Goal: Browse casually

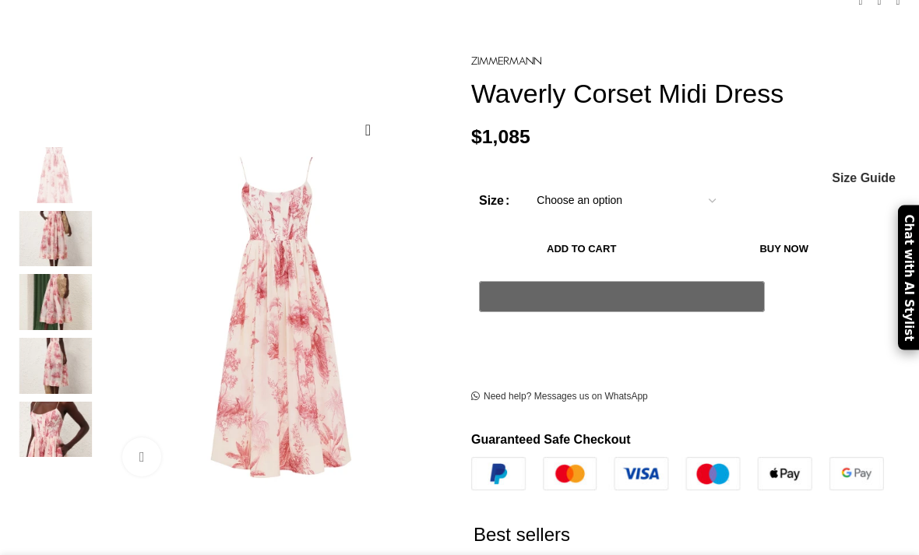
scroll to position [206, 0]
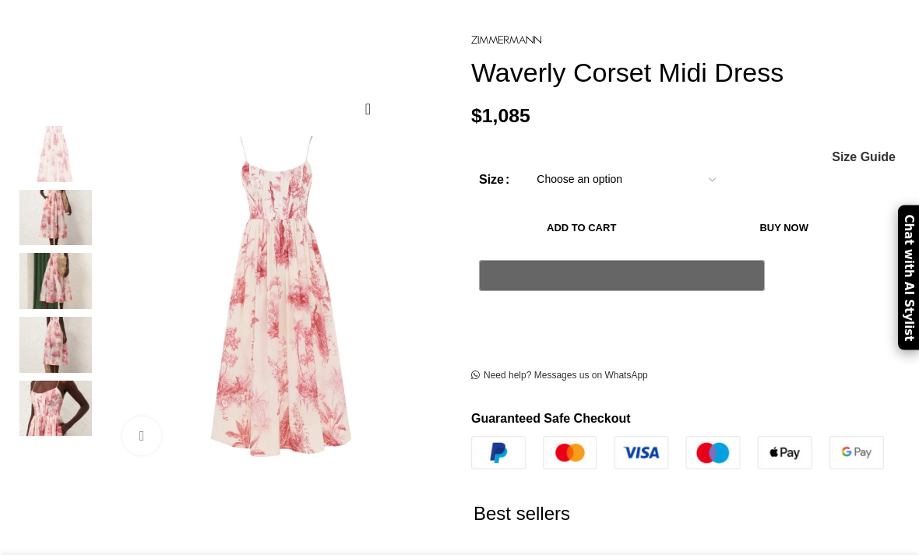
click at [40, 138] on img at bounding box center [55, 154] width 95 height 56
click at [47, 206] on img at bounding box center [55, 218] width 95 height 56
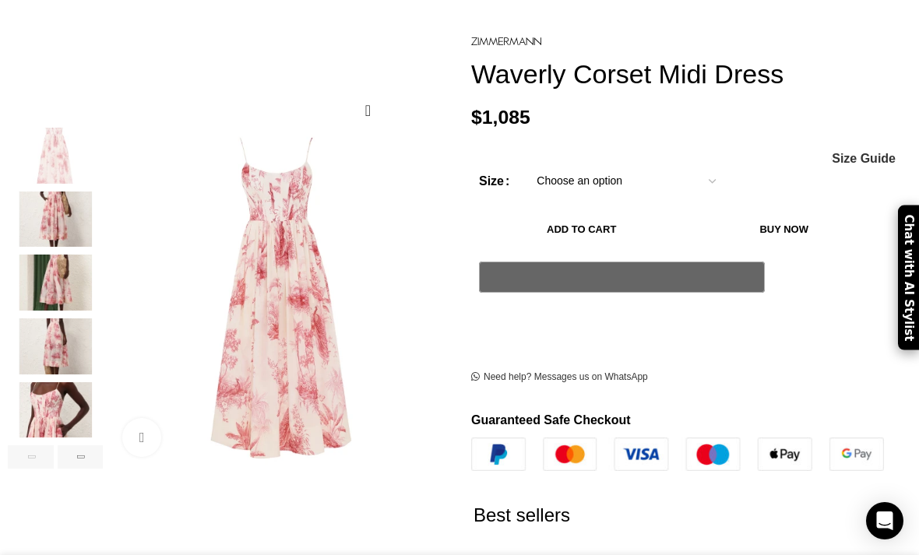
click at [40, 332] on img "4 / 6" at bounding box center [55, 346] width 95 height 56
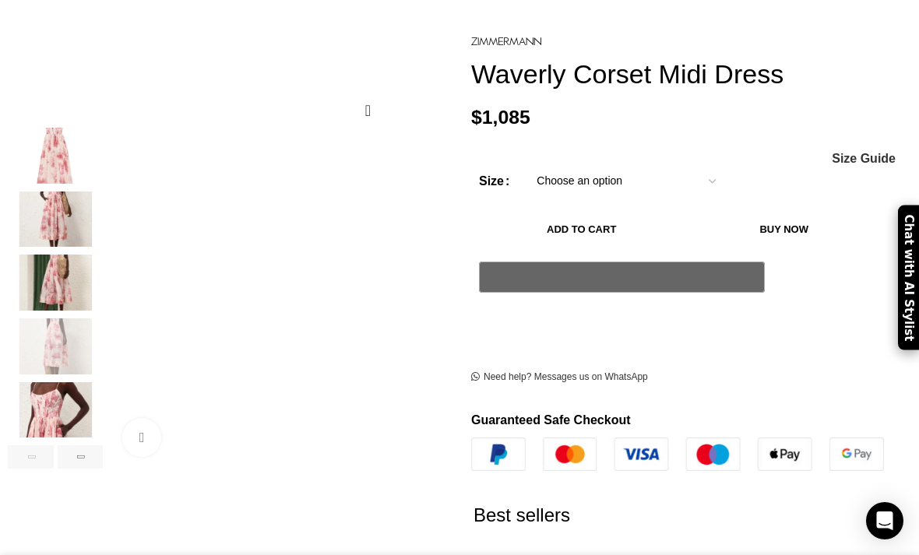
click at [49, 269] on img "3 / 6" at bounding box center [55, 283] width 95 height 56
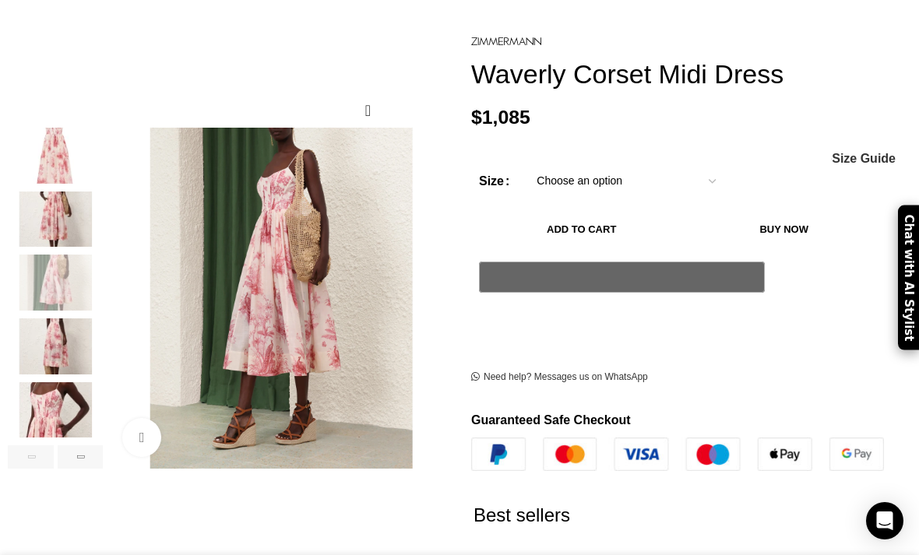
click at [43, 406] on img "5 / 6" at bounding box center [55, 410] width 95 height 56
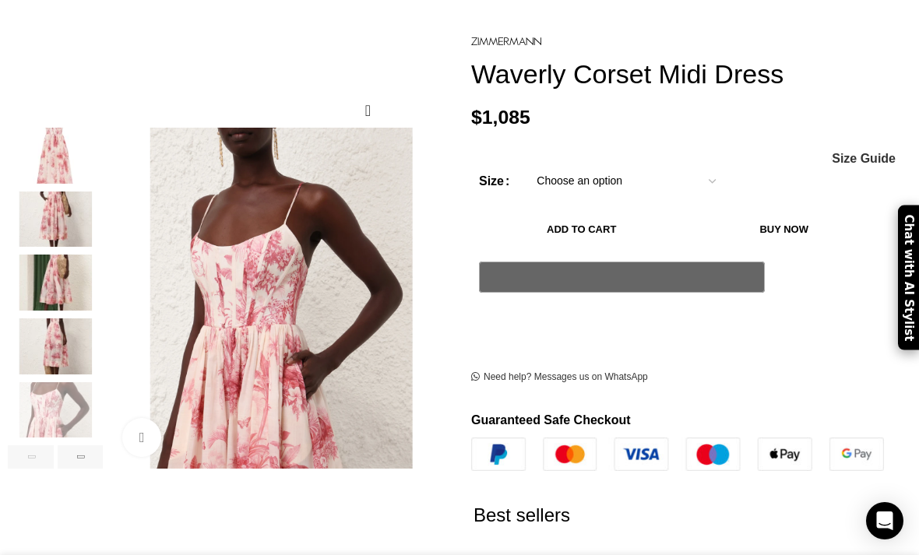
scroll to position [0, 156]
click at [47, 338] on img "4 / 6" at bounding box center [55, 346] width 95 height 56
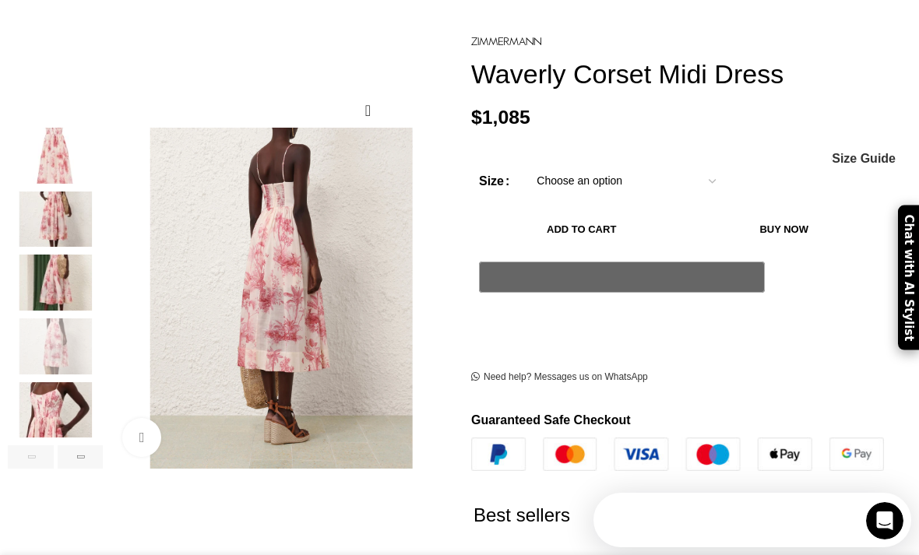
scroll to position [0, 0]
click at [50, 269] on img "3 / 6" at bounding box center [55, 283] width 95 height 56
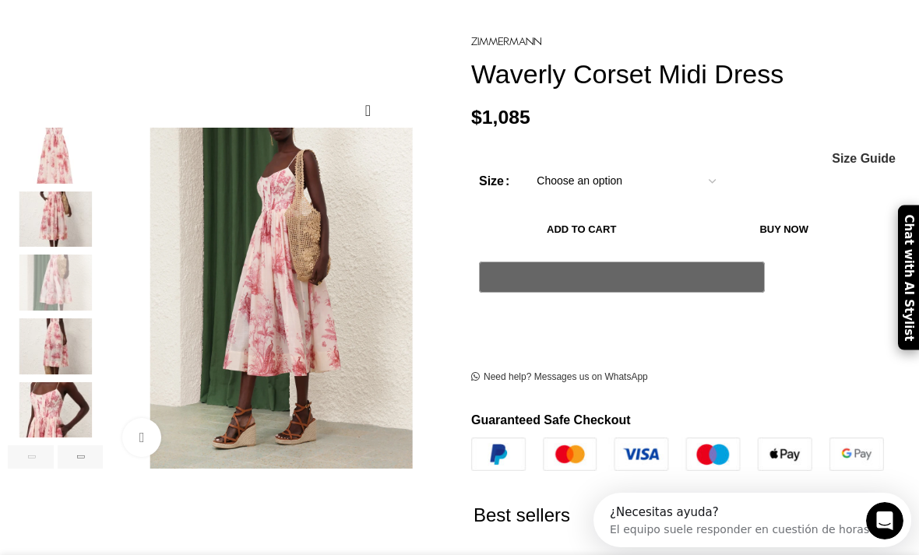
click at [43, 209] on img "2 / 6" at bounding box center [55, 220] width 95 height 56
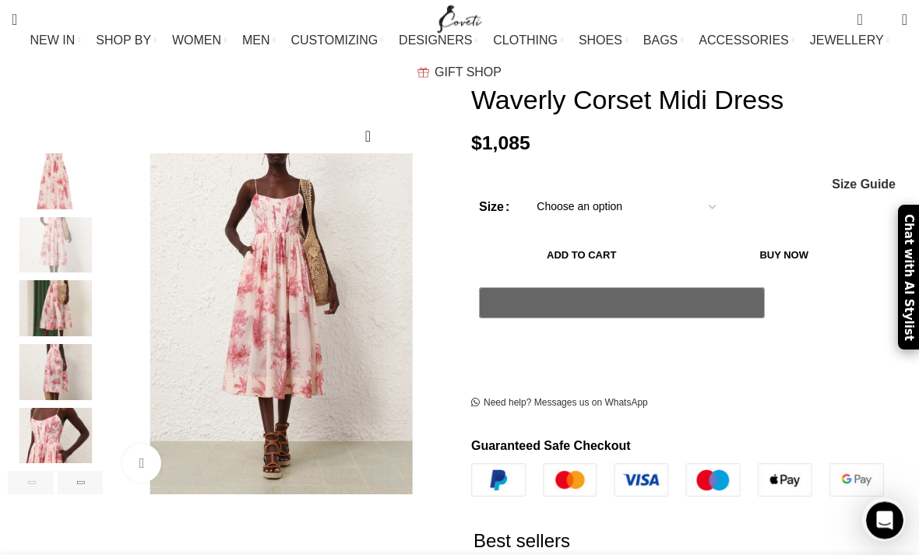
scroll to position [180, 0]
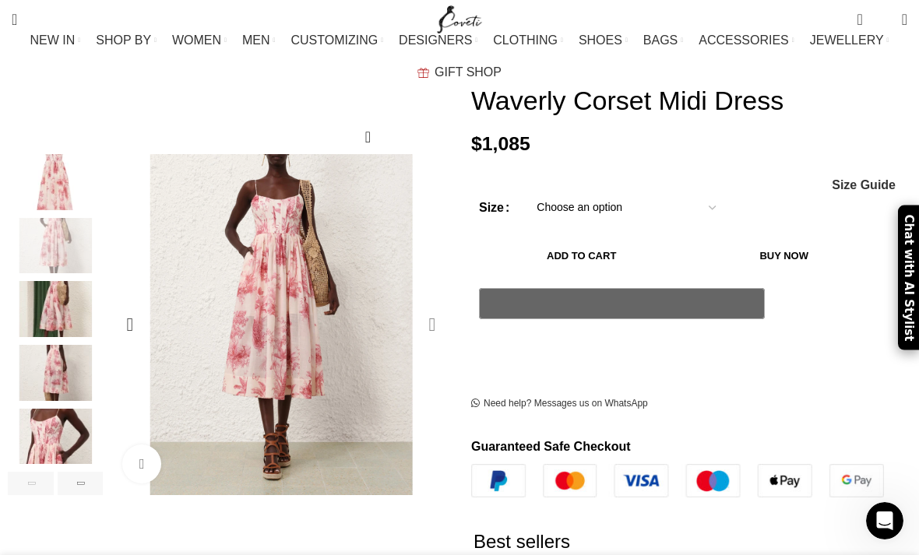
click at [431, 305] on div "Next slide" at bounding box center [432, 324] width 39 height 39
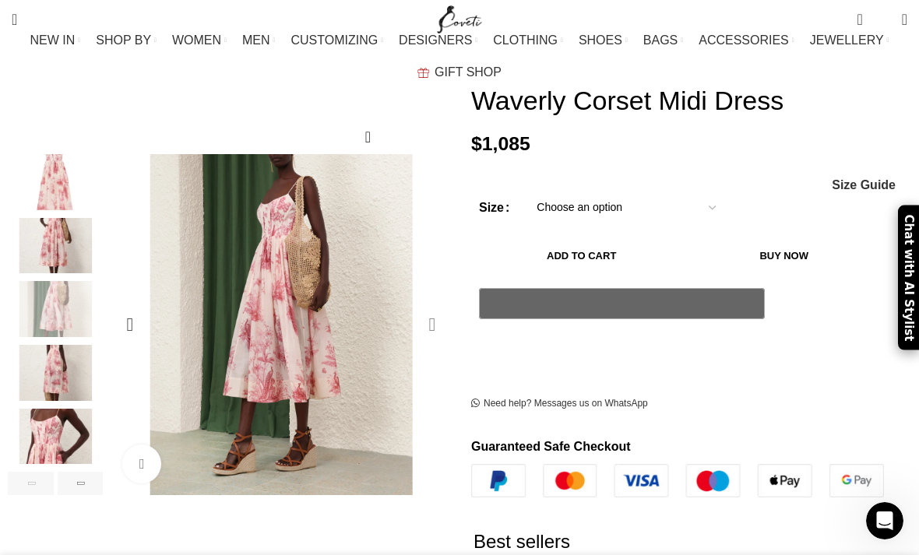
click at [436, 305] on div "Next slide" at bounding box center [432, 324] width 39 height 39
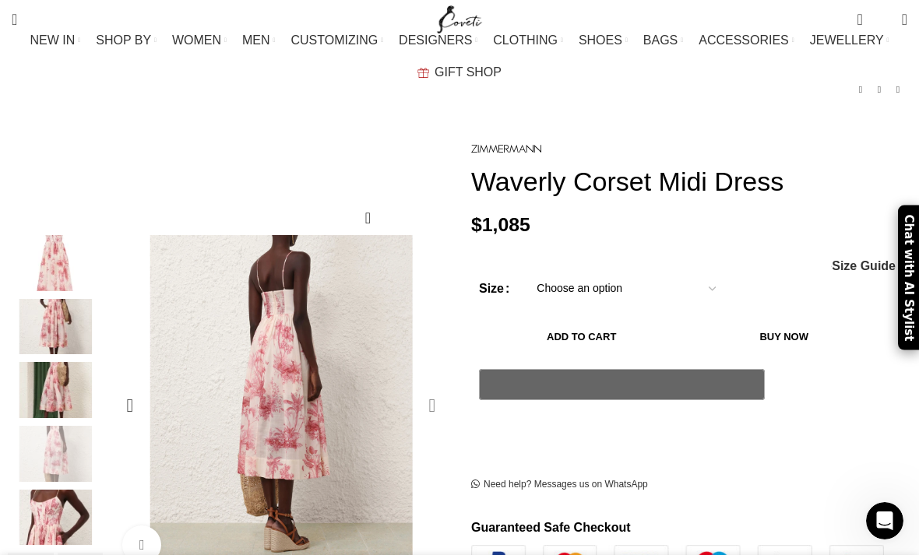
scroll to position [0, 0]
